Goal: Task Accomplishment & Management: Use online tool/utility

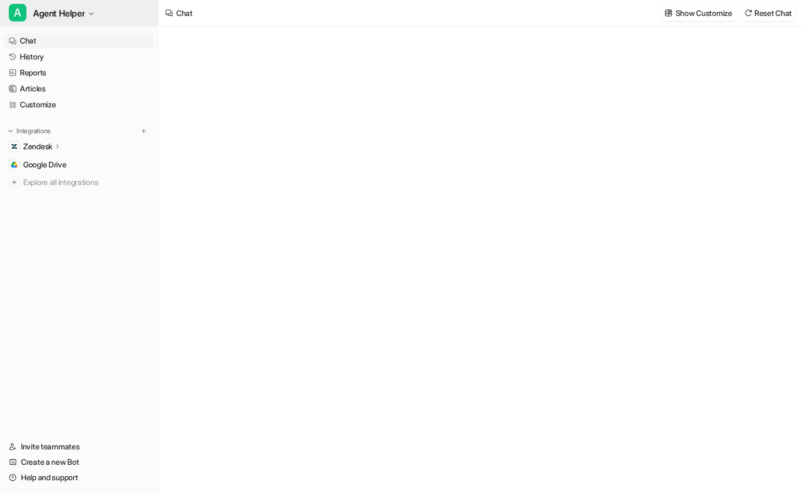
type textarea "**********"
click at [60, 14] on span "Agent Helper" at bounding box center [59, 13] width 52 height 15
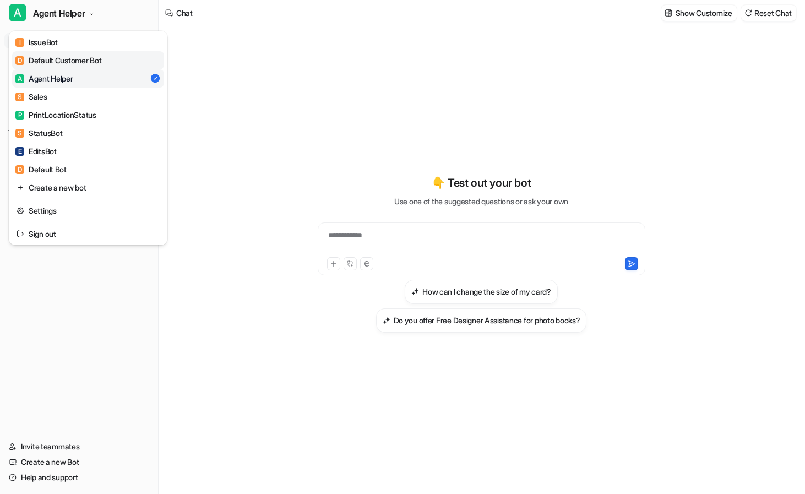
click at [64, 63] on div "D Default Customer Bot" at bounding box center [58, 61] width 86 height 12
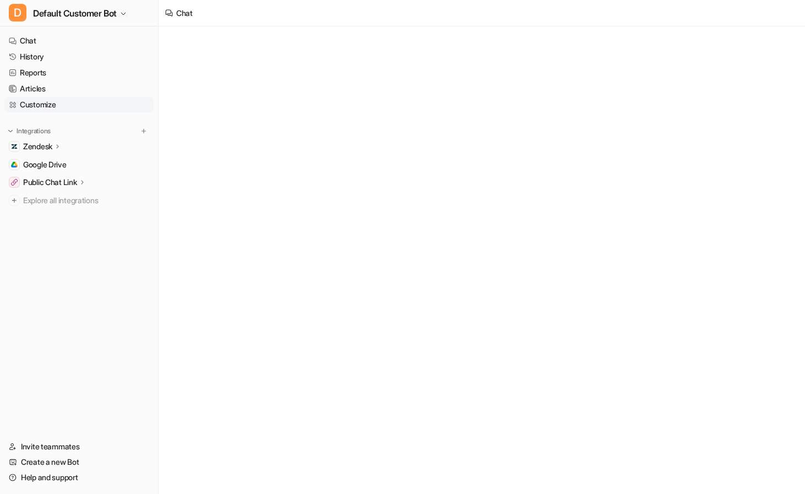
click at [58, 102] on link "Customize" at bounding box center [78, 104] width 149 height 15
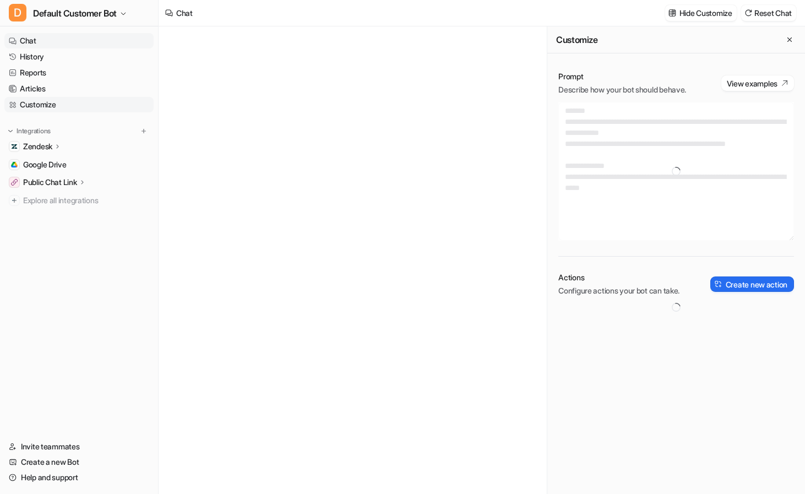
type textarea "**********"
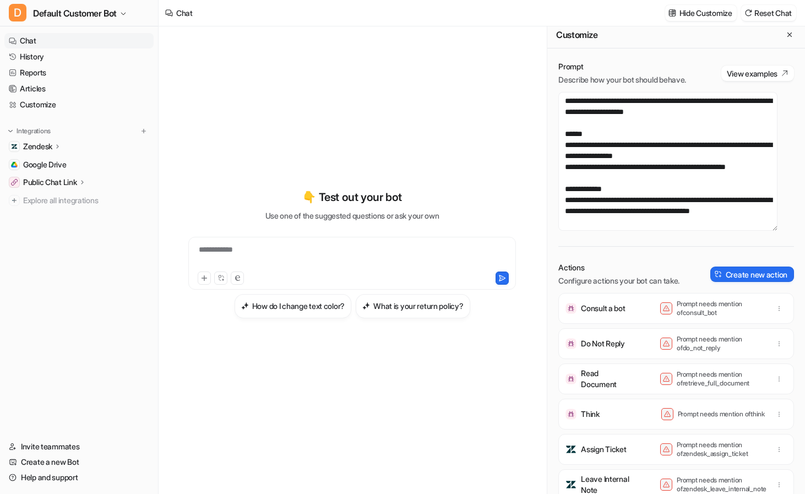
scroll to position [11, 0]
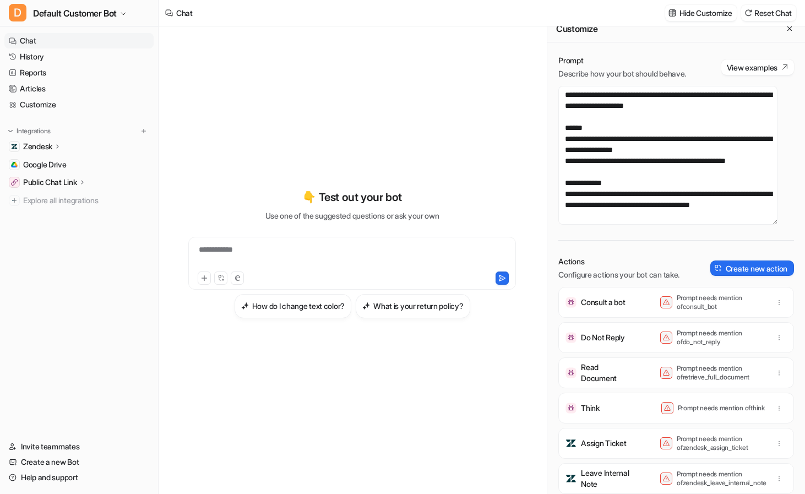
click at [610, 339] on p "Do Not Reply" at bounding box center [603, 337] width 44 height 11
click at [745, 67] on button "View examples" at bounding box center [758, 66] width 73 height 15
click at [54, 144] on div "Zendesk" at bounding box center [42, 146] width 39 height 11
click at [56, 177] on p "Sources" at bounding box center [46, 178] width 28 height 11
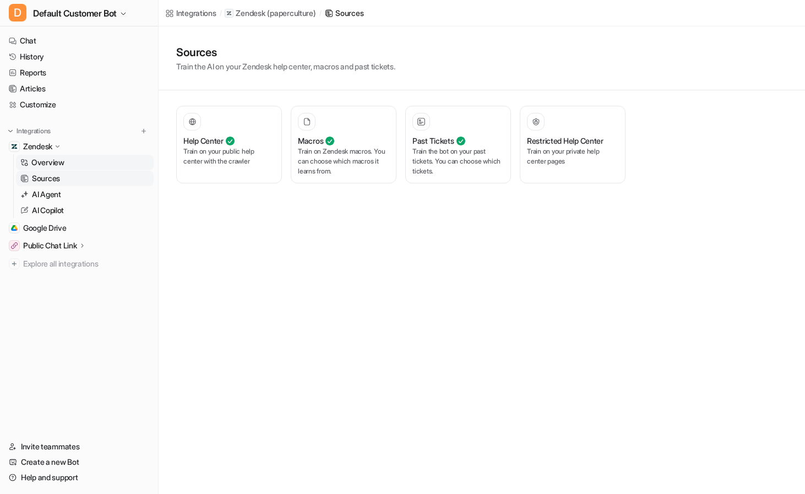
click at [54, 165] on p "Overview" at bounding box center [47, 162] width 33 height 11
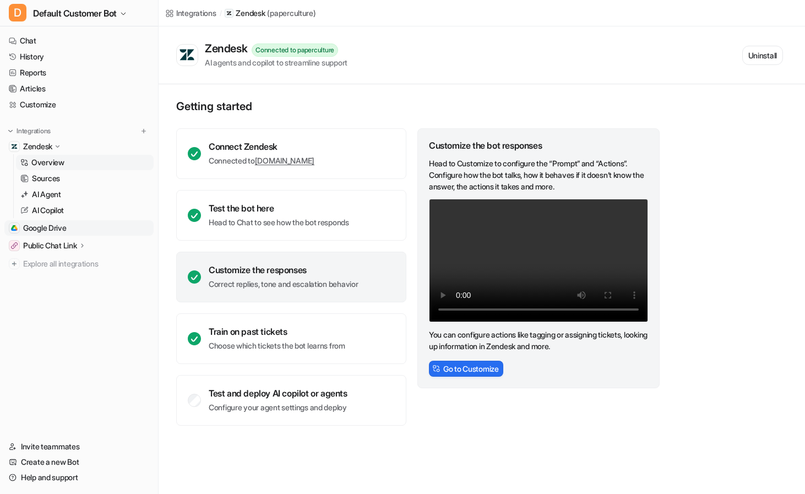
click at [71, 227] on link "Google Drive" at bounding box center [78, 227] width 149 height 15
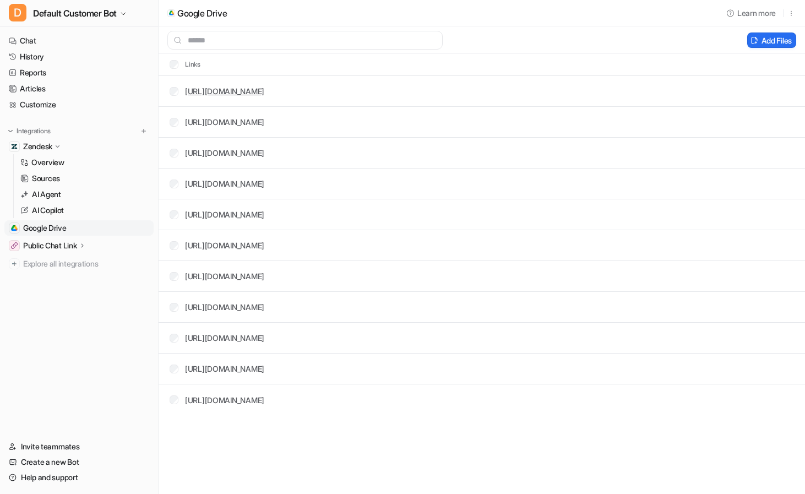
click at [264, 90] on link "https://docs.google.com/document/d/1uCpNtpxCl2oGd8WwmsWbb1YJXuyqCw7e4O-BUzLMOF8…" at bounding box center [224, 90] width 79 height 9
click at [105, 14] on span "Default Customer Bot" at bounding box center [75, 13] width 84 height 15
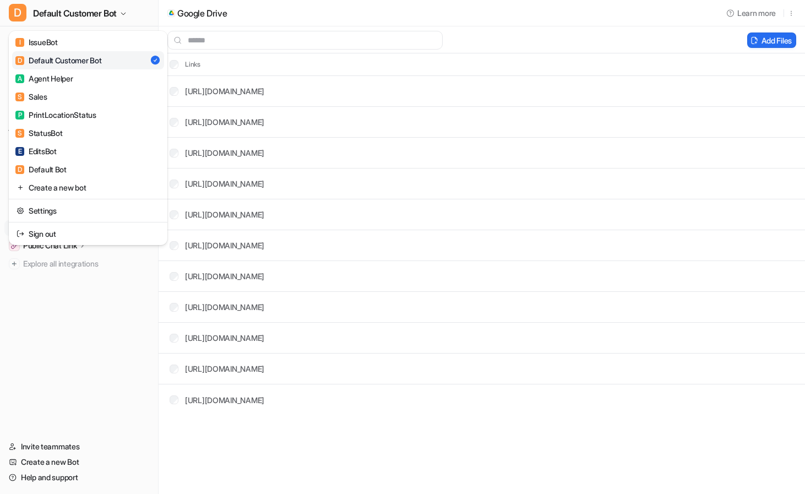
click at [93, 313] on div "D Default Customer Bot I IssueBot D Default Customer Bot A Agent Helper S Sales…" at bounding box center [79, 247] width 159 height 494
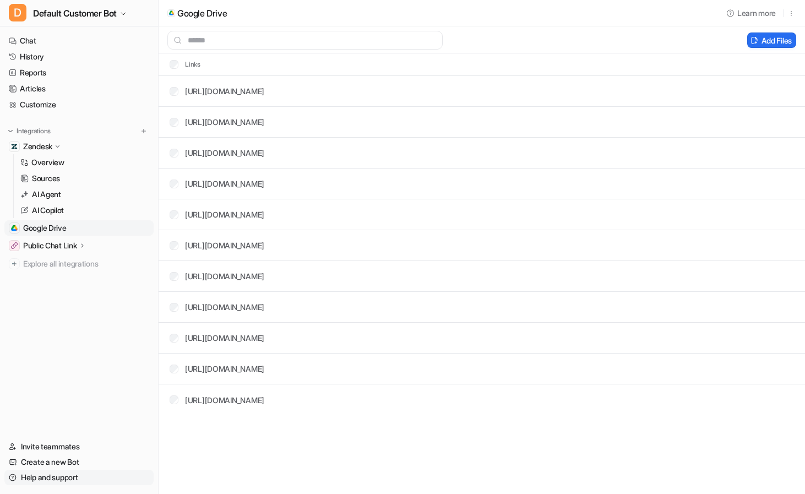
click at [73, 481] on link "Help and support" at bounding box center [78, 477] width 149 height 15
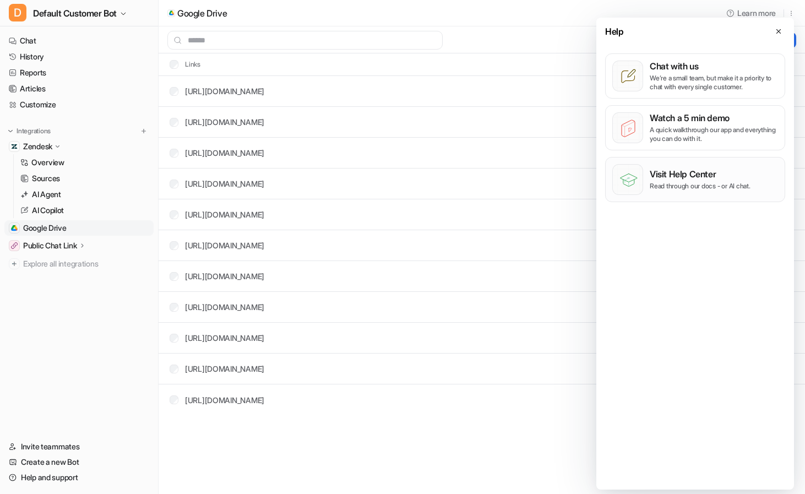
click at [697, 187] on p "Read through our docs - or AI chat." at bounding box center [700, 186] width 101 height 9
click at [110, 12] on span "Default Customer Bot" at bounding box center [75, 13] width 84 height 15
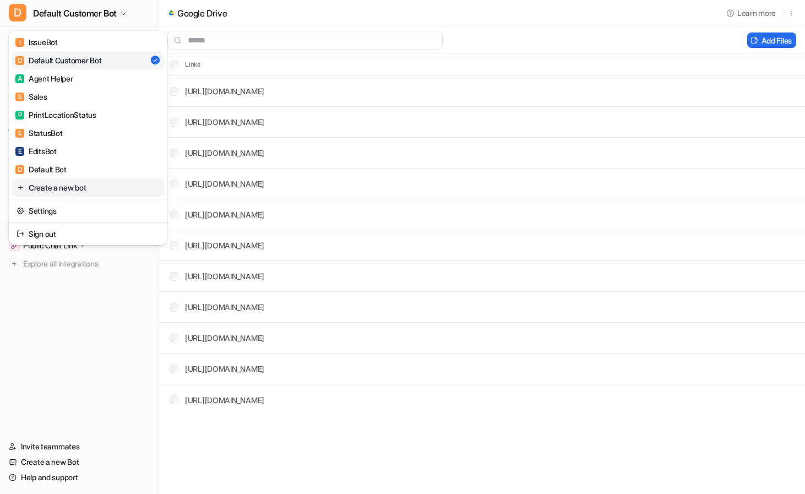
click at [148, 190] on link "Create a new bot" at bounding box center [88, 187] width 152 height 18
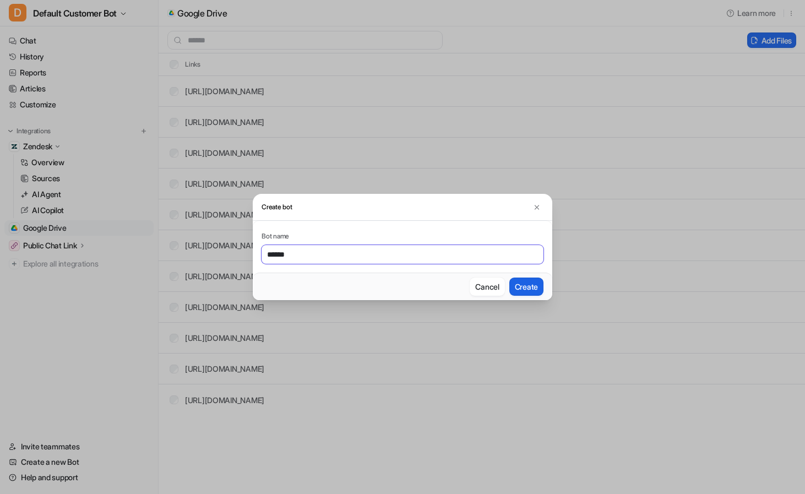
type input "******"
click at [531, 290] on button "Create" at bounding box center [527, 287] width 34 height 18
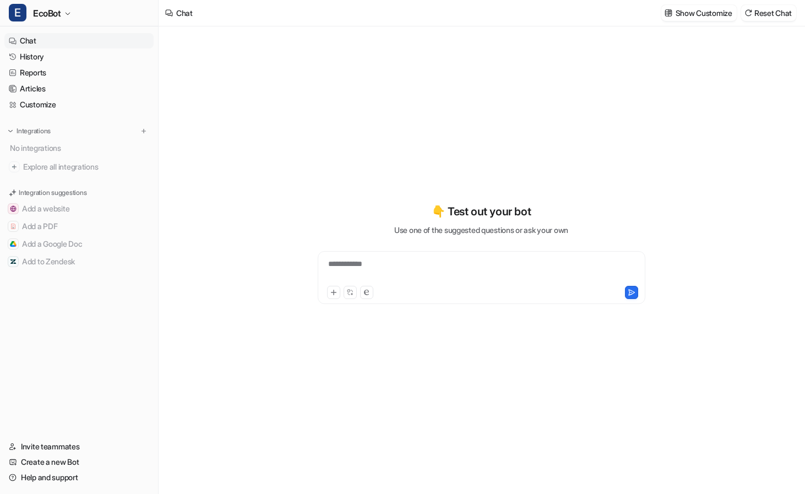
type textarea "**********"
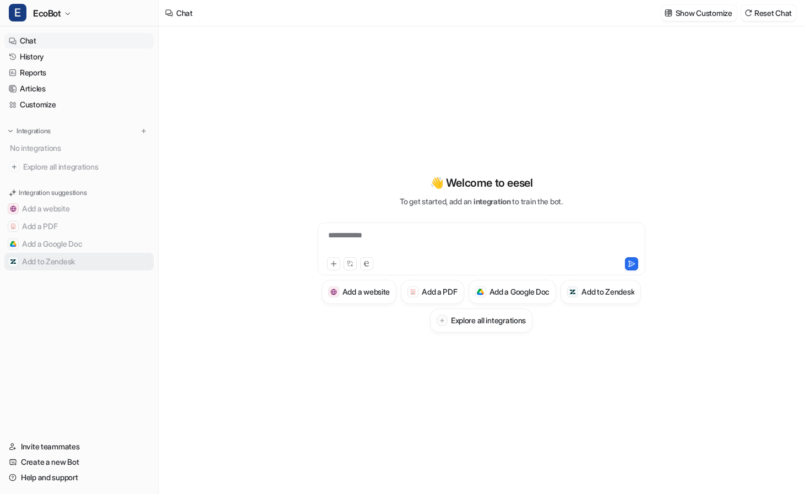
click at [93, 259] on button "Add to Zendesk" at bounding box center [78, 262] width 149 height 18
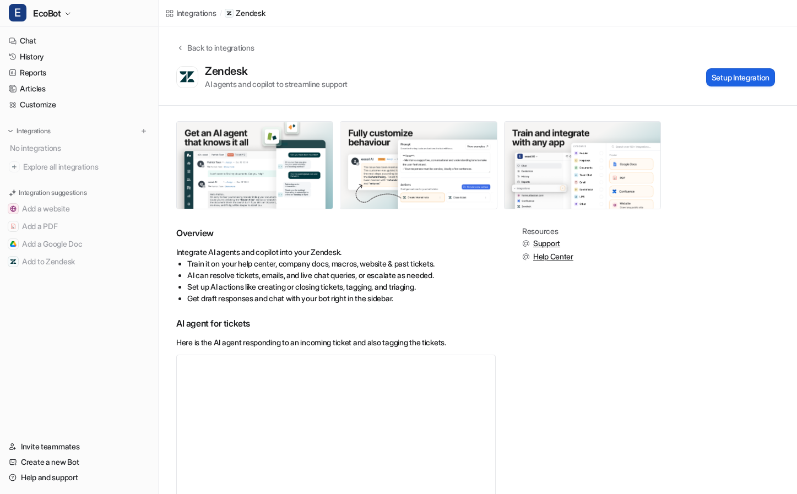
click at [745, 79] on button "Setup Integration" at bounding box center [740, 77] width 69 height 18
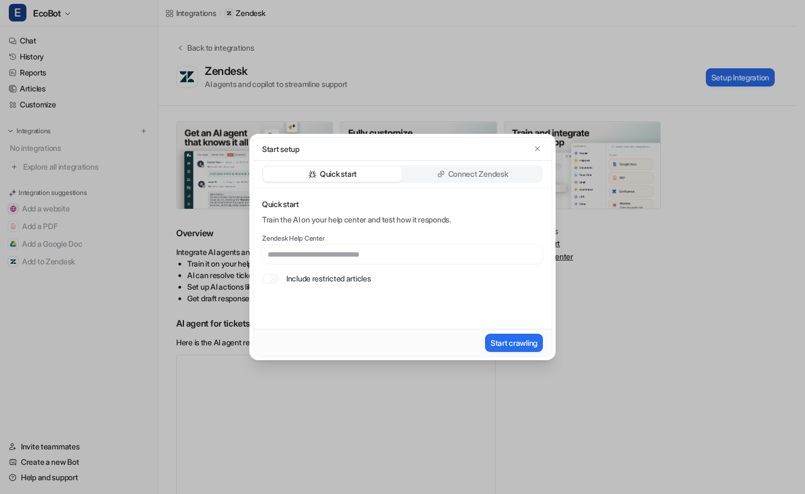
click at [483, 170] on p "Connect Zendesk" at bounding box center [478, 174] width 60 height 11
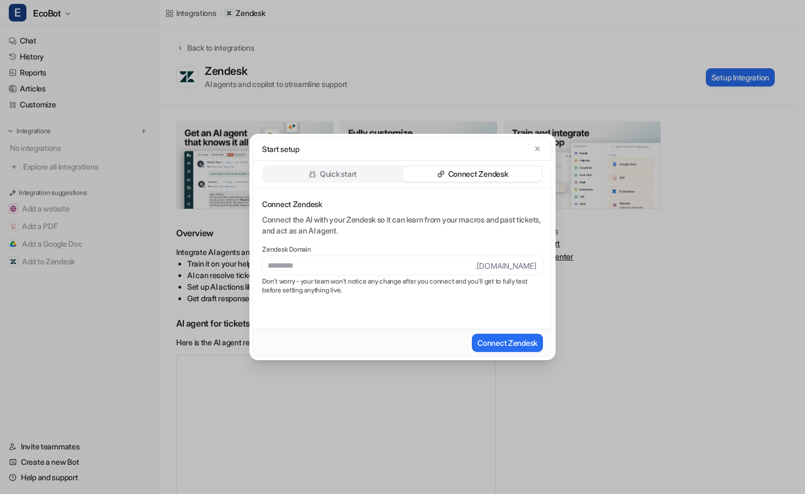
click at [381, 172] on div "Quick start" at bounding box center [332, 173] width 139 height 15
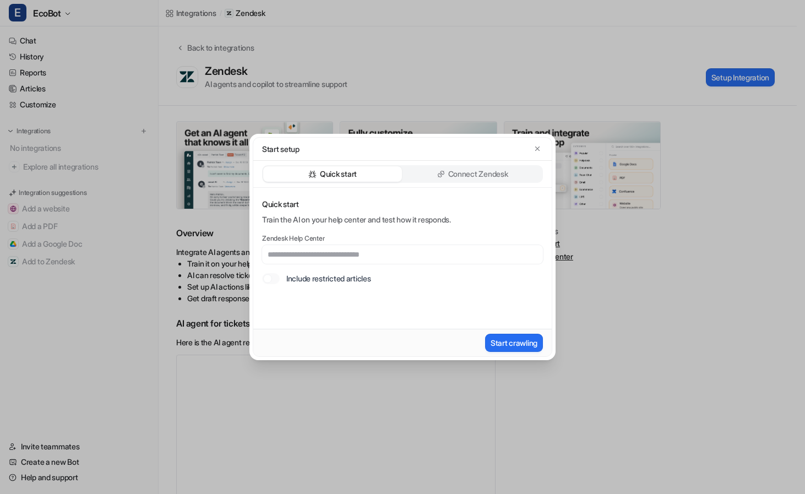
click at [466, 172] on p "Connect Zendesk" at bounding box center [478, 174] width 60 height 11
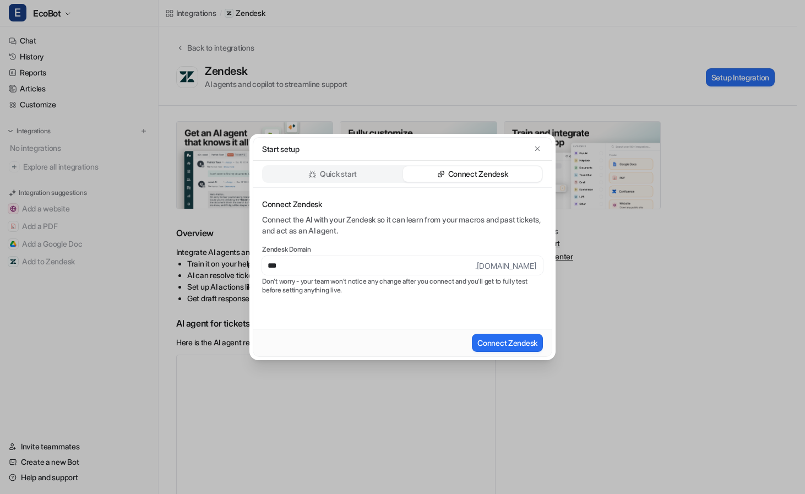
type input "**********"
click at [514, 345] on button "Connect Zendesk" at bounding box center [507, 343] width 71 height 18
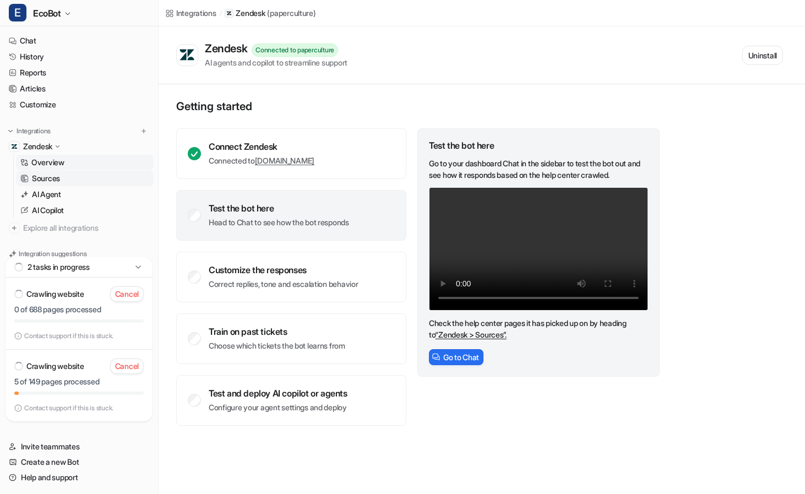
click at [74, 181] on link "Sources" at bounding box center [85, 178] width 138 height 15
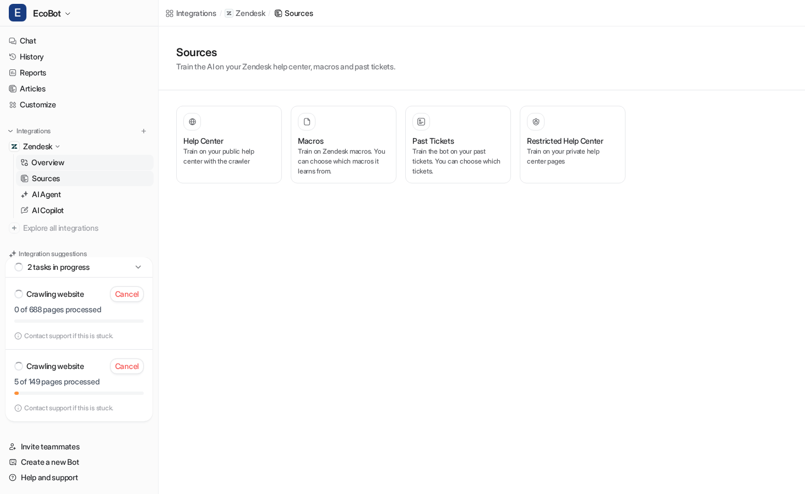
click at [75, 164] on link "Overview" at bounding box center [85, 162] width 138 height 15
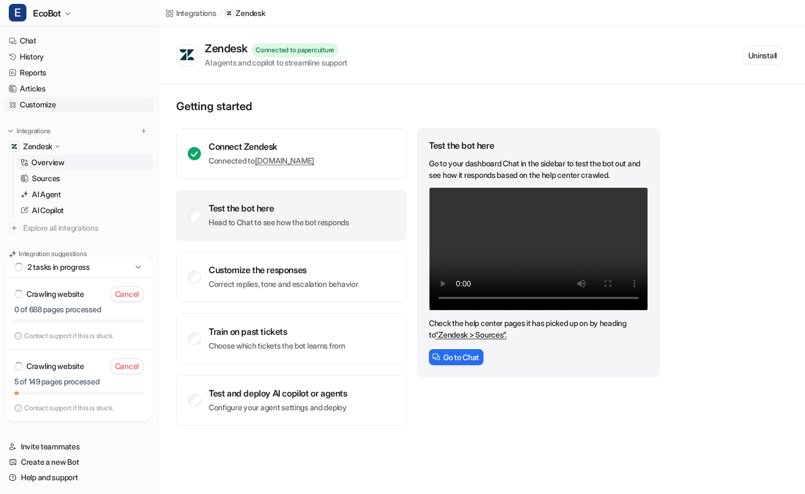
click at [72, 107] on link "Customize" at bounding box center [78, 104] width 149 height 15
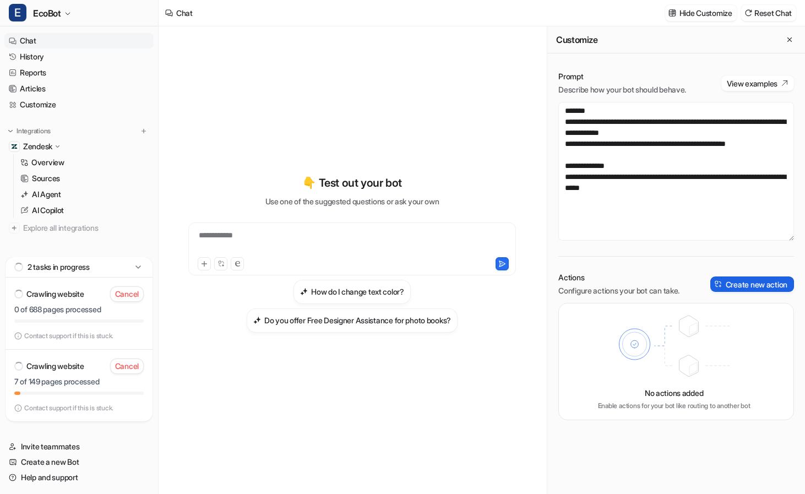
click at [732, 285] on button "Create new action" at bounding box center [753, 284] width 84 height 15
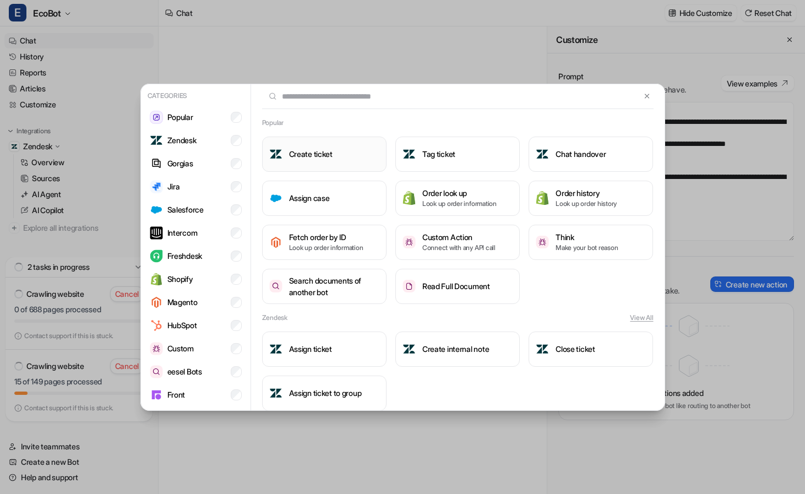
click at [321, 162] on button "Create ticket" at bounding box center [324, 154] width 124 height 35
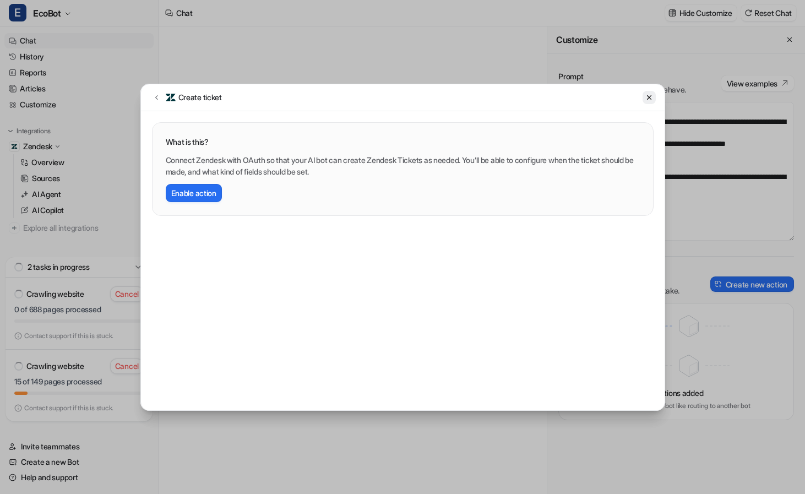
click at [651, 101] on button at bounding box center [649, 97] width 13 height 13
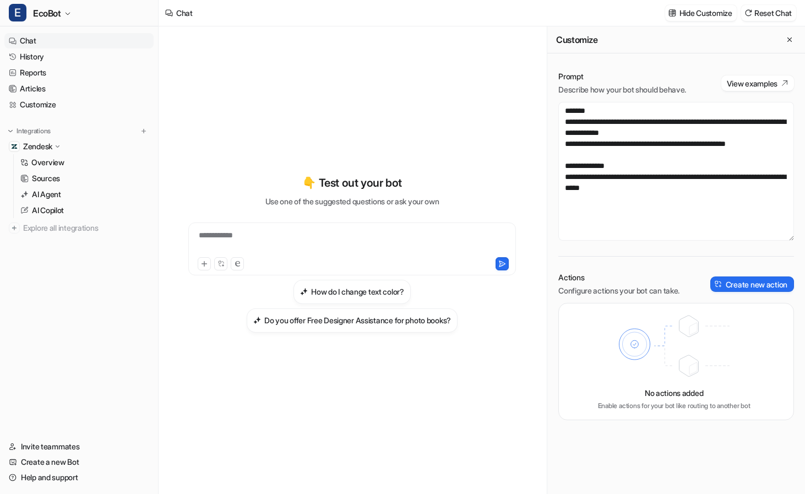
click at [89, 147] on div "Zendesk" at bounding box center [78, 146] width 149 height 15
click at [791, 42] on icon "Close flyout" at bounding box center [790, 40] width 8 height 8
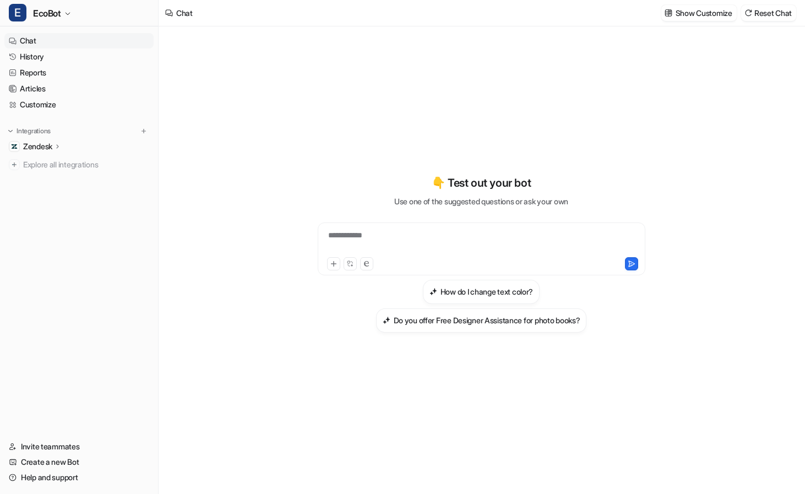
click at [66, 150] on div "Zendesk" at bounding box center [78, 146] width 149 height 15
click at [67, 163] on link "Overview" at bounding box center [85, 162] width 138 height 15
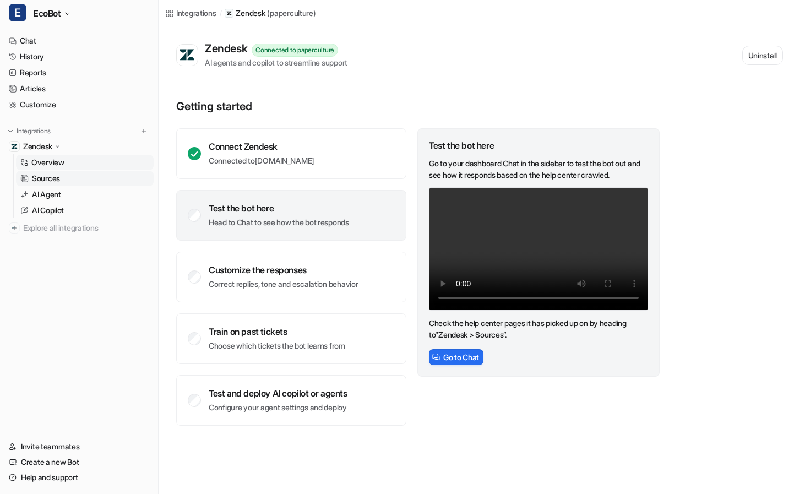
click at [77, 181] on link "Sources" at bounding box center [85, 178] width 138 height 15
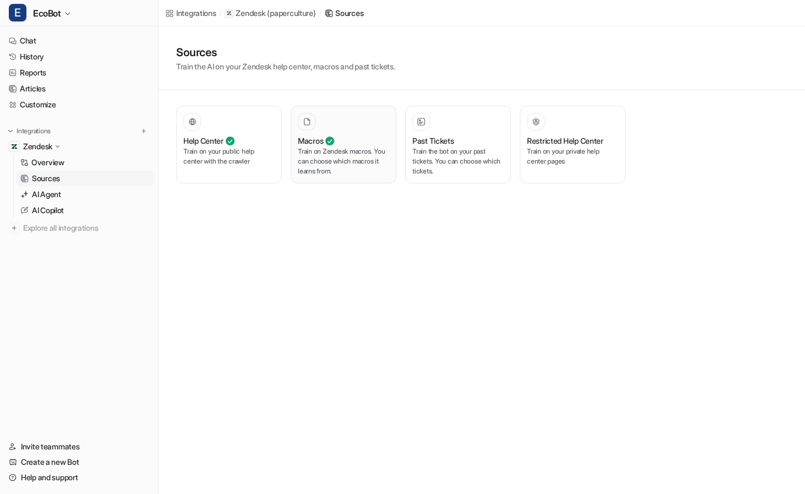
click at [360, 144] on div "Macros" at bounding box center [343, 141] width 91 height 12
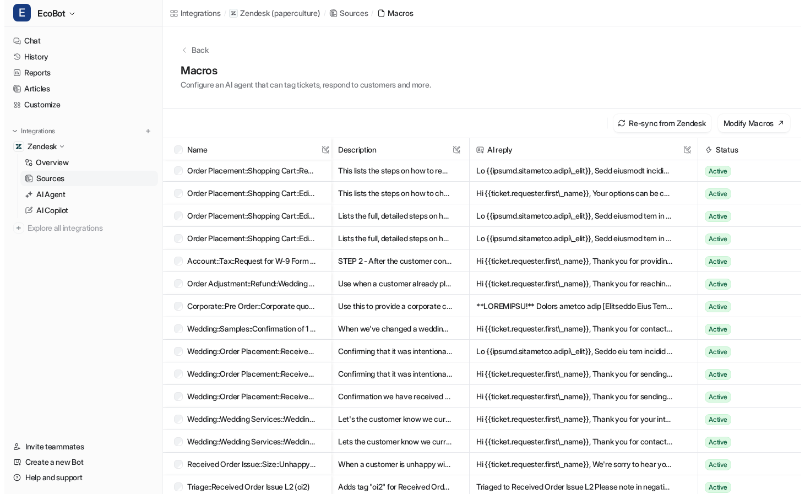
scroll to position [7891, 0]
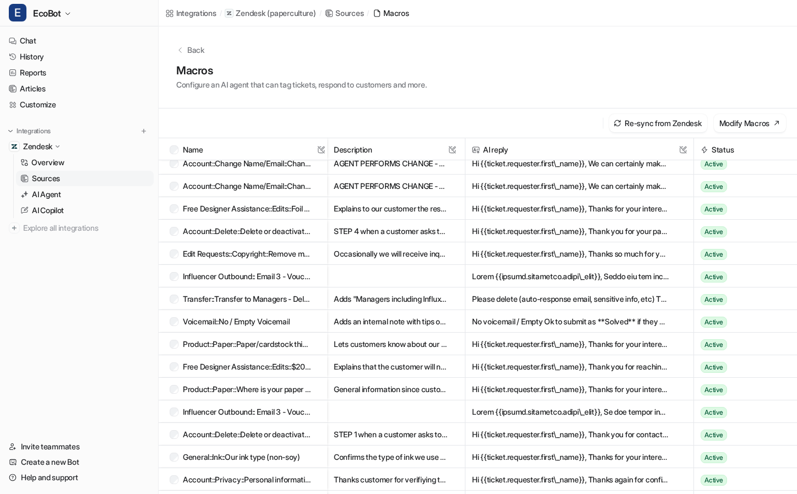
click at [83, 176] on link "Sources" at bounding box center [85, 178] width 138 height 15
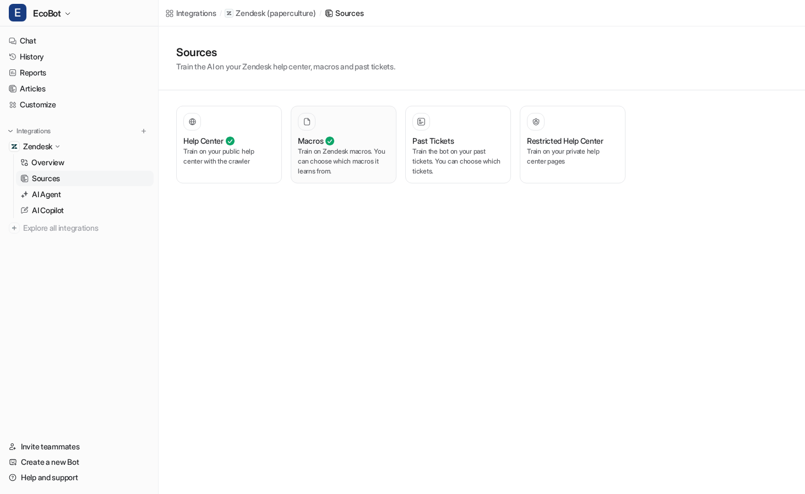
click at [337, 176] on p "Train on Zendesk macros. You can choose which macros it learns from." at bounding box center [343, 162] width 91 height 30
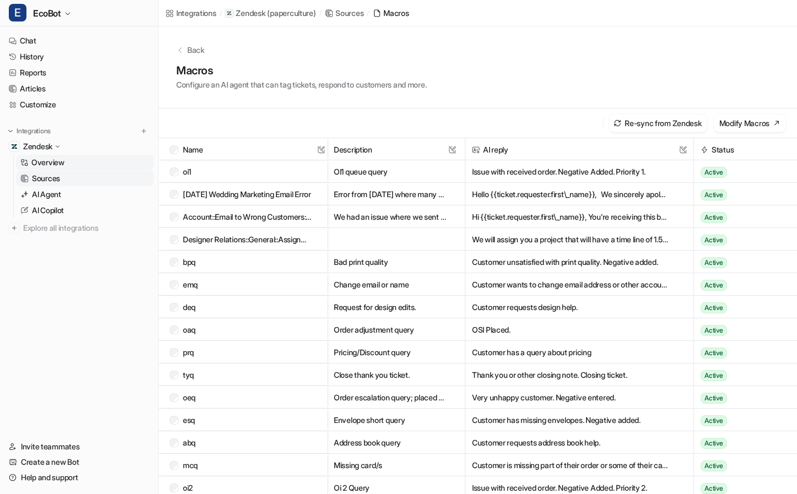
click at [95, 160] on link "Overview" at bounding box center [85, 162] width 138 height 15
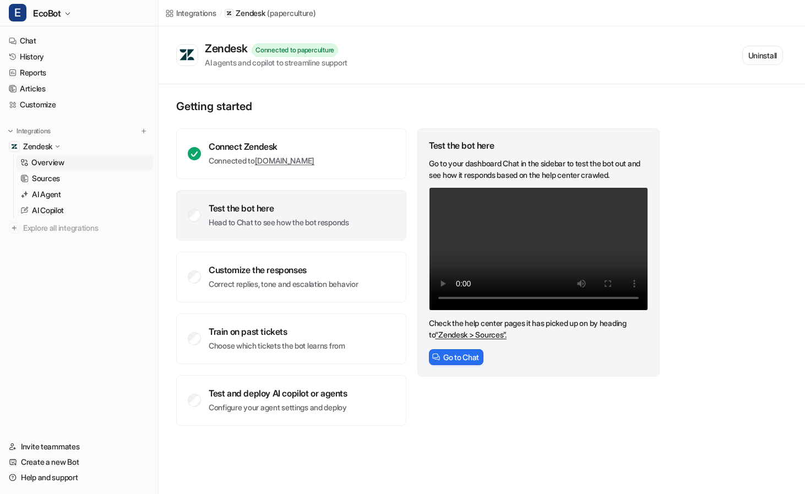
click at [280, 219] on p "Head to Chat to see how the bot responds" at bounding box center [279, 222] width 140 height 11
click at [72, 196] on link "AI Agent" at bounding box center [85, 194] width 138 height 15
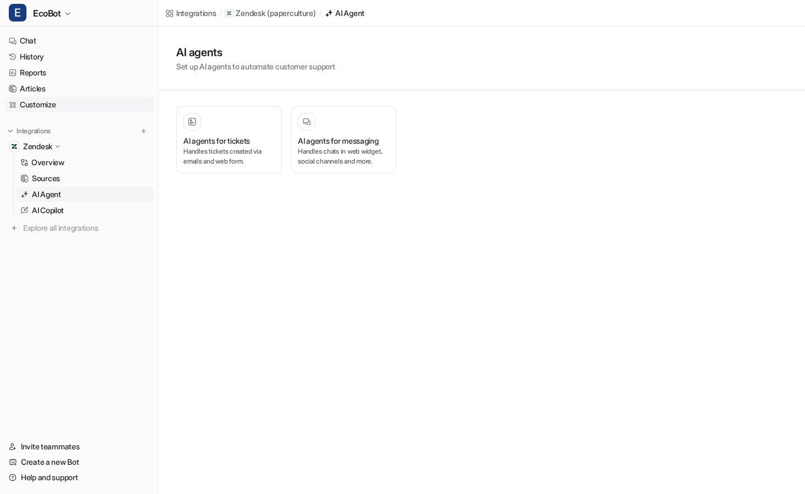
click at [52, 102] on link "Customize" at bounding box center [78, 104] width 149 height 15
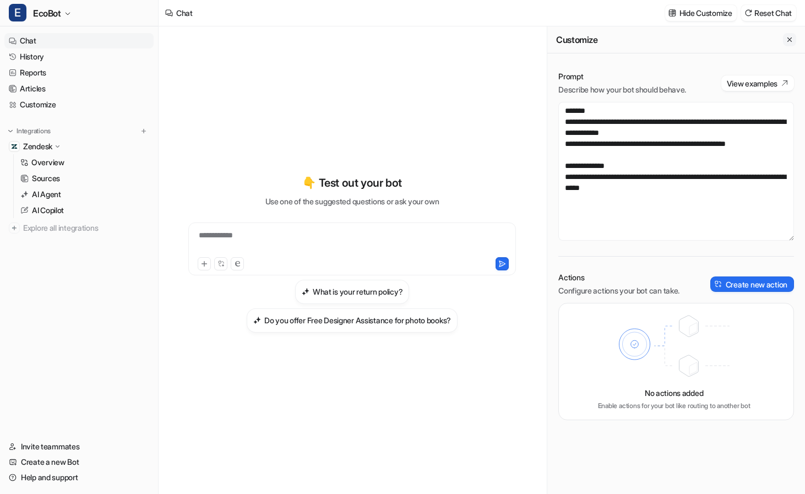
click at [789, 42] on icon "Close flyout" at bounding box center [790, 40] width 8 height 8
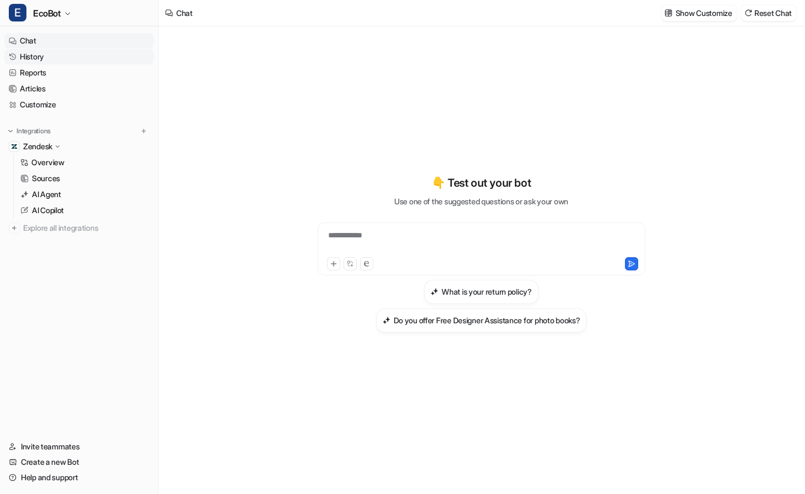
click at [106, 59] on link "History" at bounding box center [78, 56] width 149 height 15
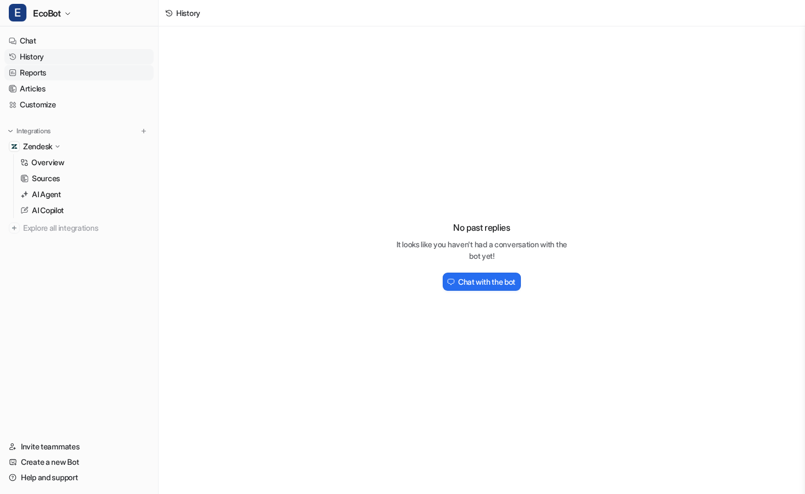
click at [98, 72] on link "Reports" at bounding box center [78, 72] width 149 height 15
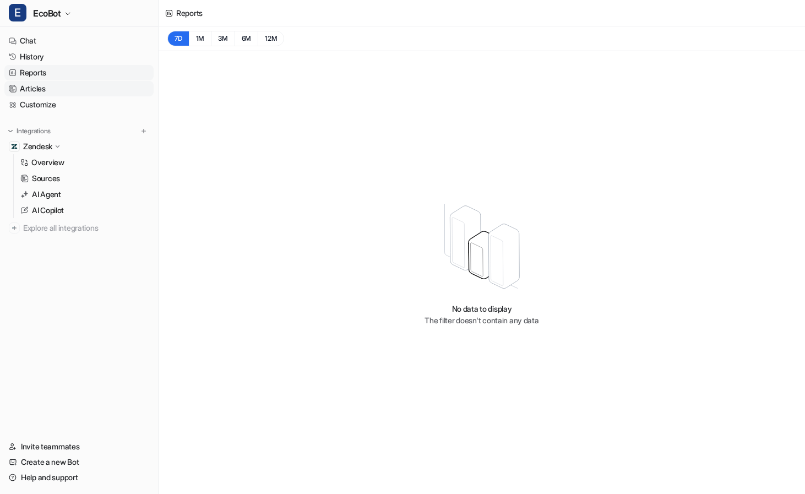
click at [93, 90] on link "Articles" at bounding box center [78, 88] width 149 height 15
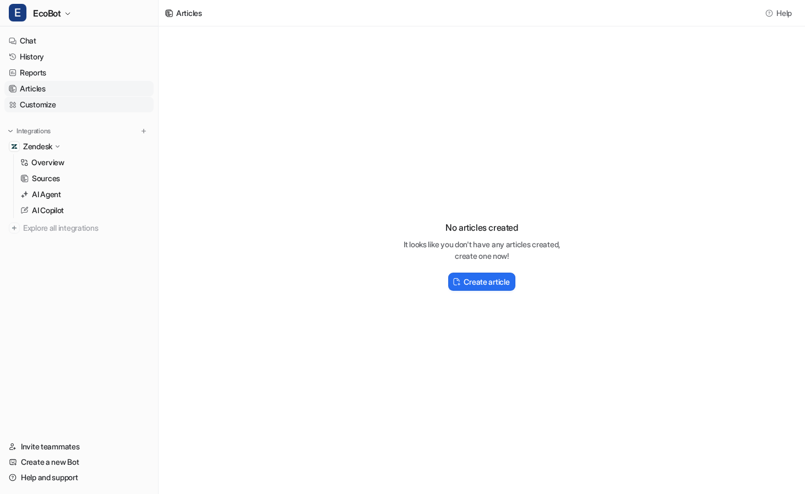
click at [95, 100] on link "Customize" at bounding box center [78, 104] width 149 height 15
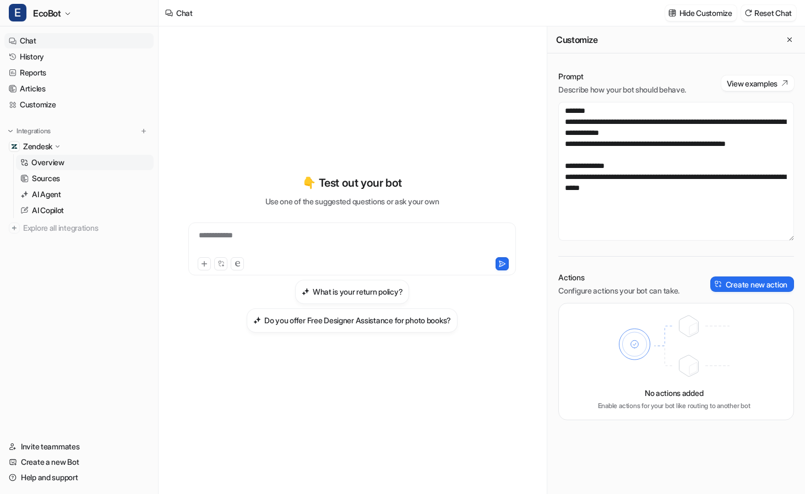
click at [88, 158] on link "Overview" at bounding box center [85, 162] width 138 height 15
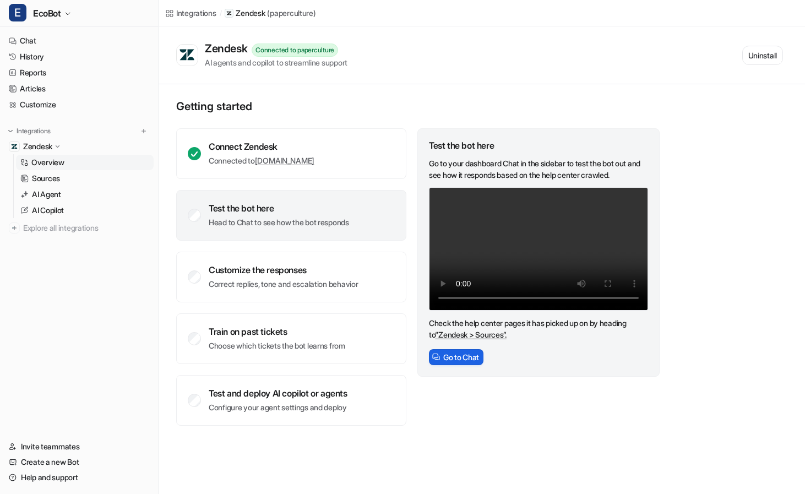
click at [464, 360] on button "Go to Chat" at bounding box center [456, 357] width 55 height 16
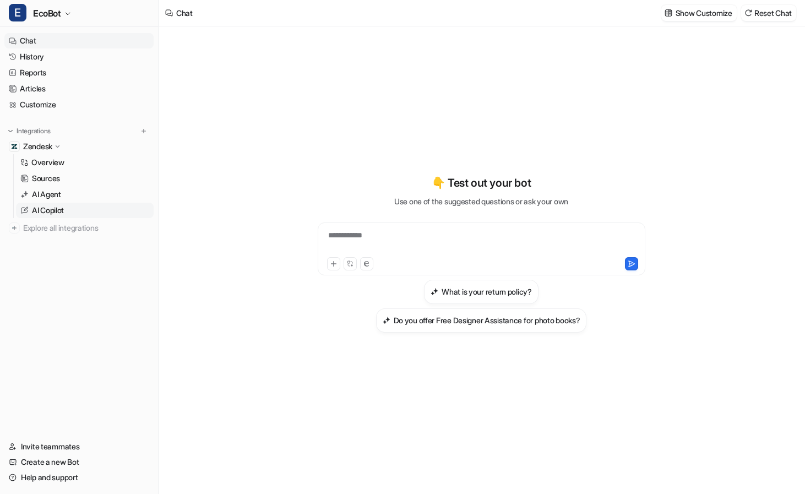
click at [89, 208] on link "AI Copilot" at bounding box center [85, 210] width 138 height 15
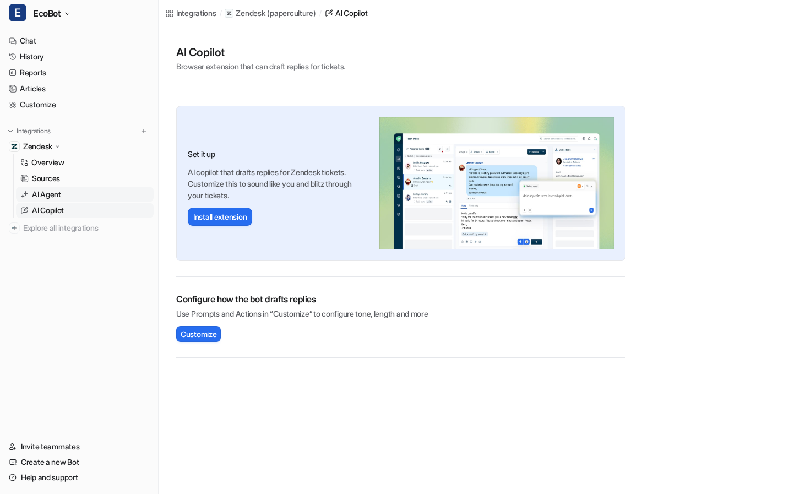
click at [88, 197] on link "AI Agent" at bounding box center [85, 194] width 138 height 15
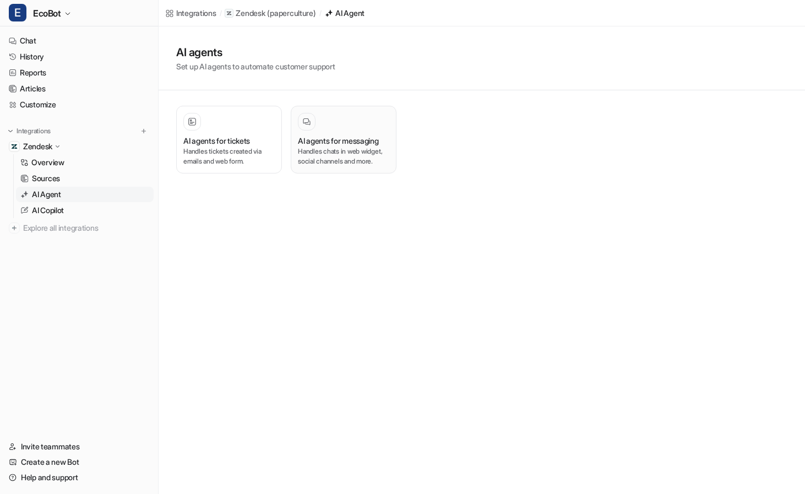
click at [338, 164] on p "Handles chats in web widget, social channels and more." at bounding box center [343, 157] width 91 height 20
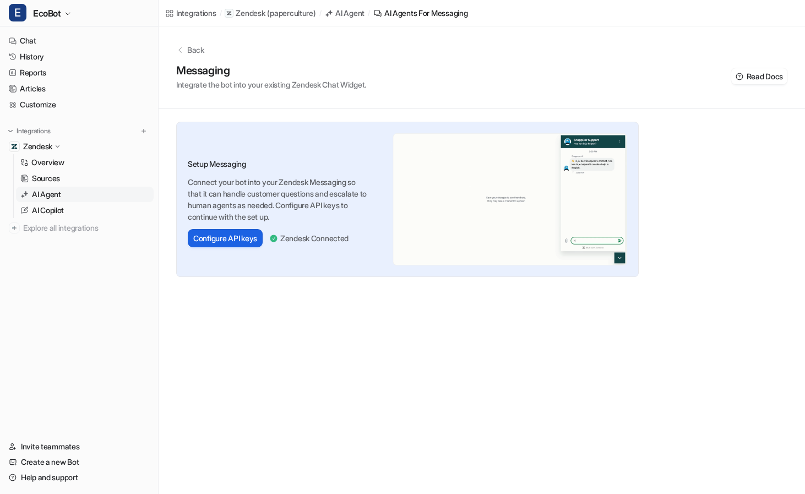
click at [241, 230] on button "Configure API keys" at bounding box center [225, 238] width 75 height 18
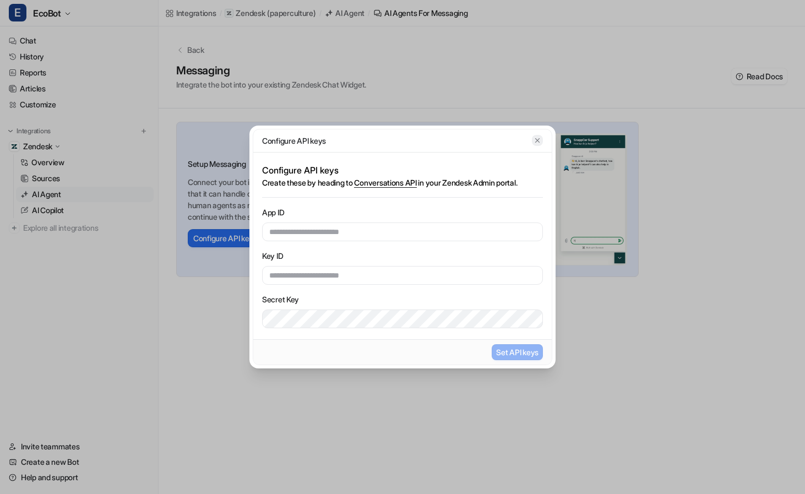
click at [535, 139] on icon "button" at bounding box center [538, 141] width 8 height 8
